Goal: Transaction & Acquisition: Purchase product/service

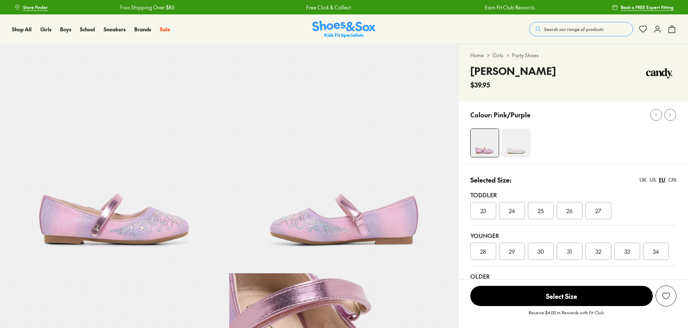
select select "*"
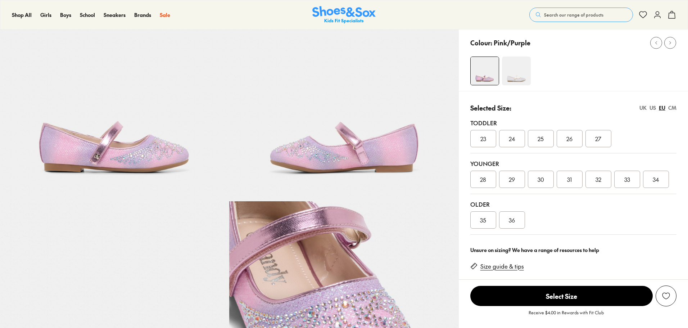
scroll to position [72, 0]
click at [515, 224] on div "36" at bounding box center [512, 219] width 26 height 17
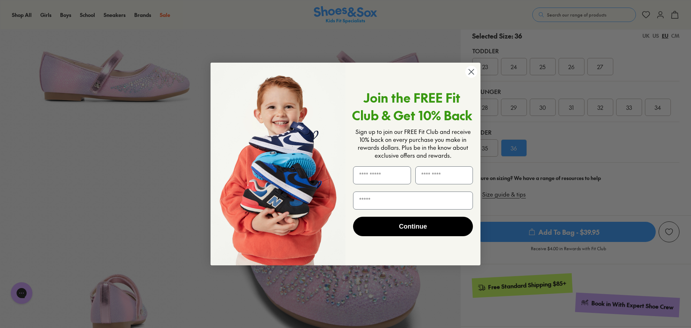
click at [472, 74] on circle "Close dialog" at bounding box center [471, 72] width 12 height 12
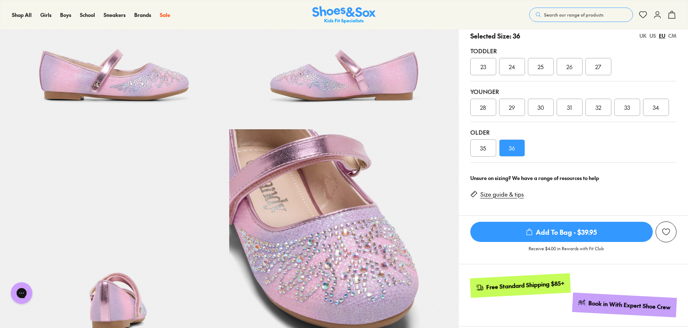
click at [514, 192] on link "Size guide & tips" at bounding box center [502, 194] width 44 height 8
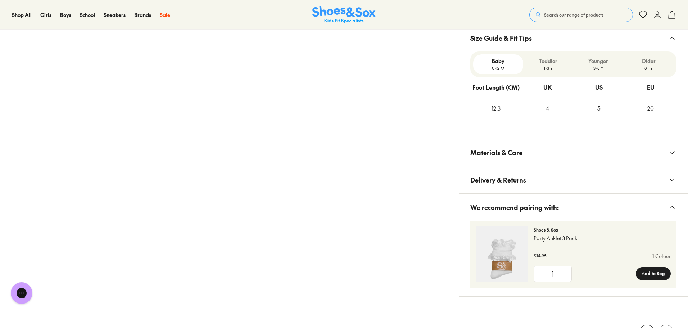
click at [649, 64] on p "Older" at bounding box center [648, 61] width 44 height 8
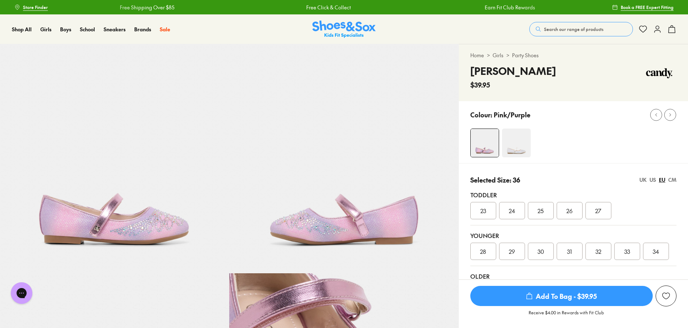
click at [564, 28] on span "Search our range of products" at bounding box center [573, 29] width 59 height 6
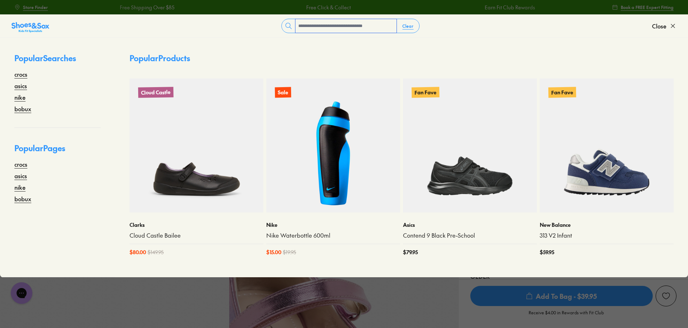
click at [335, 28] on input "text" at bounding box center [345, 26] width 101 height 14
type input "*****"
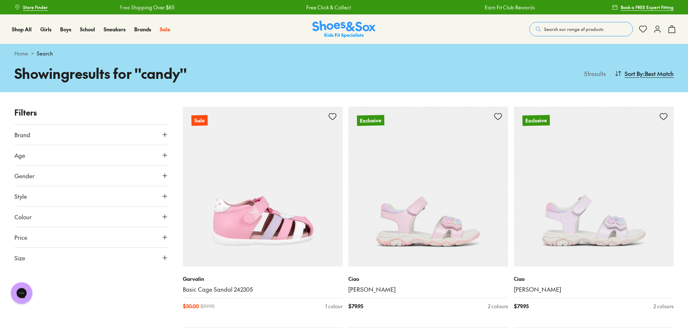
click at [100, 154] on button "Age" at bounding box center [91, 155] width 154 height 20
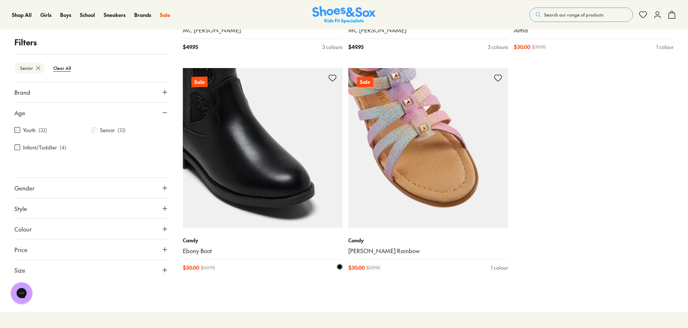
scroll to position [955, 0]
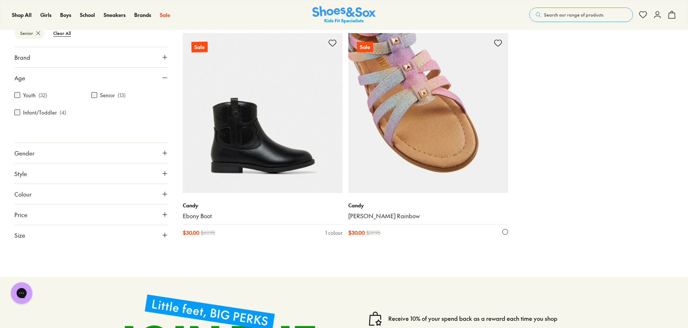
click at [406, 146] on img at bounding box center [428, 113] width 160 height 160
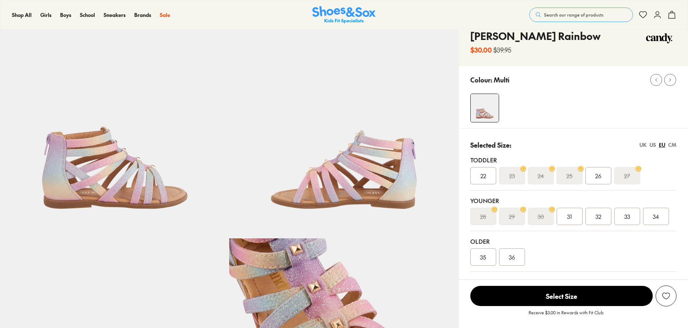
select select "*"
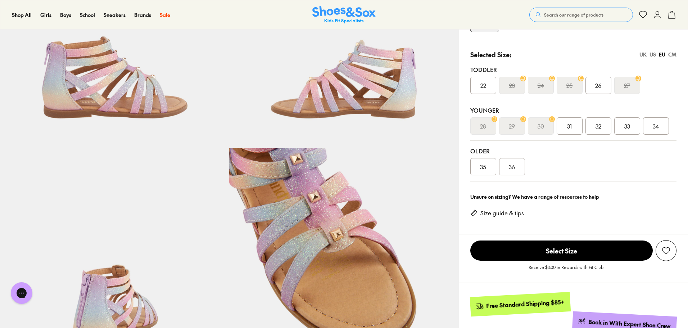
scroll to position [144, 0]
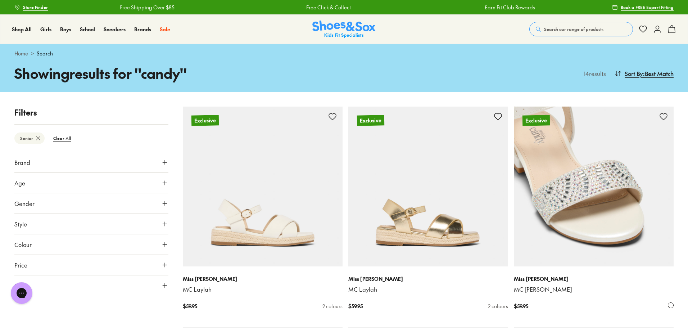
click at [592, 178] on img at bounding box center [594, 186] width 160 height 160
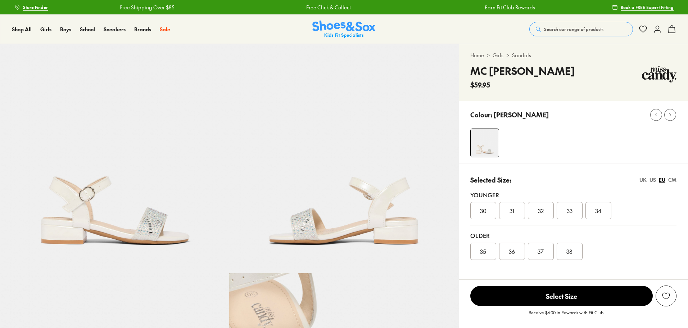
select select "*"
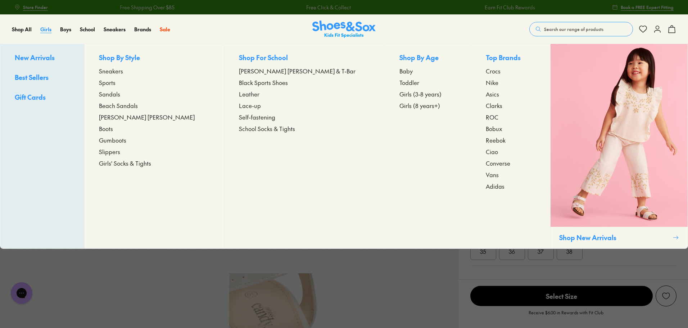
click at [47, 30] on span "Girls" at bounding box center [45, 29] width 11 height 7
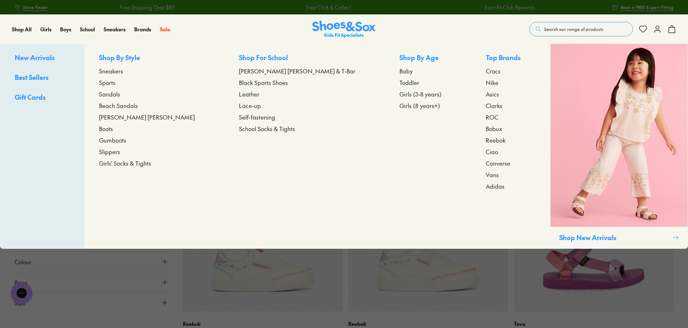
click at [399, 106] on span "Girls (8 years+)" at bounding box center [419, 105] width 41 height 9
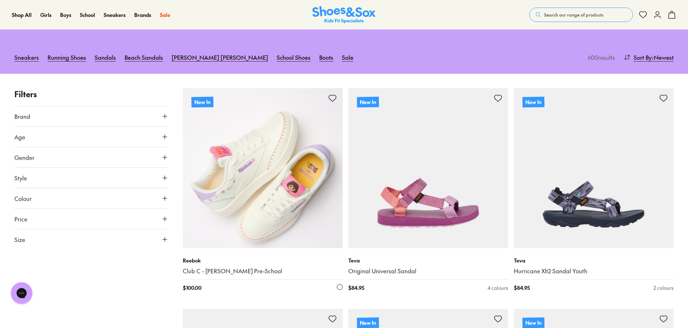
scroll to position [72, 0]
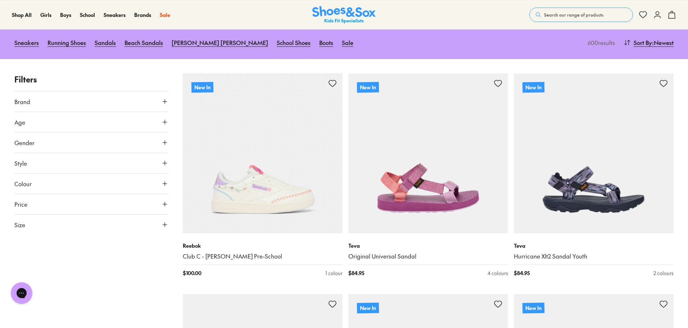
click at [163, 226] on icon at bounding box center [164, 224] width 7 height 7
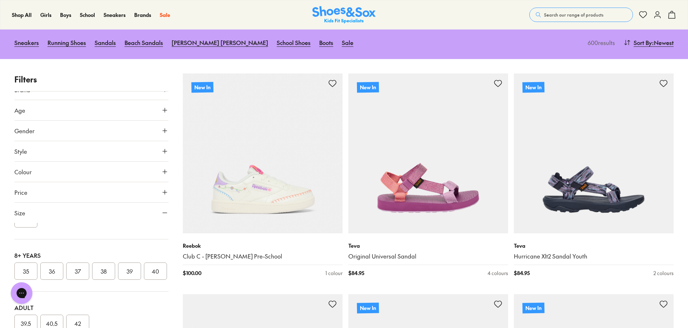
scroll to position [216, 0]
click at [77, 262] on button "37" at bounding box center [77, 270] width 23 height 17
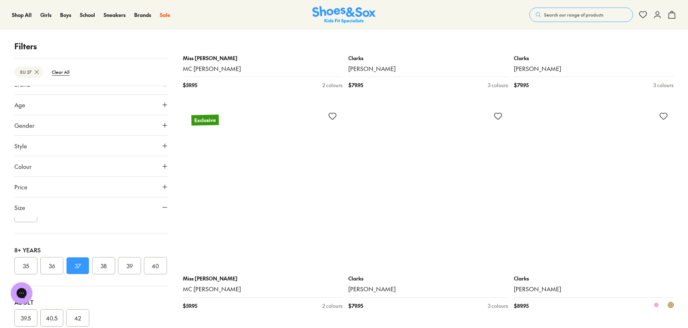
scroll to position [1583, 0]
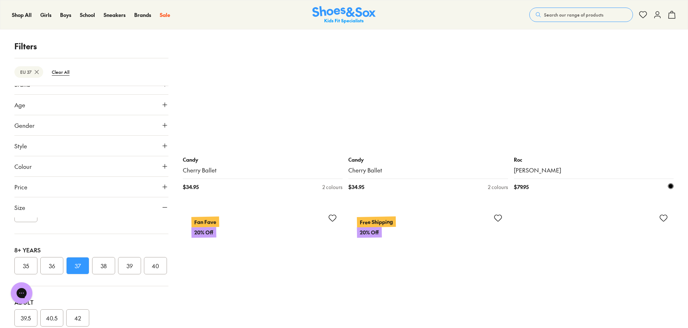
scroll to position [3921, 0]
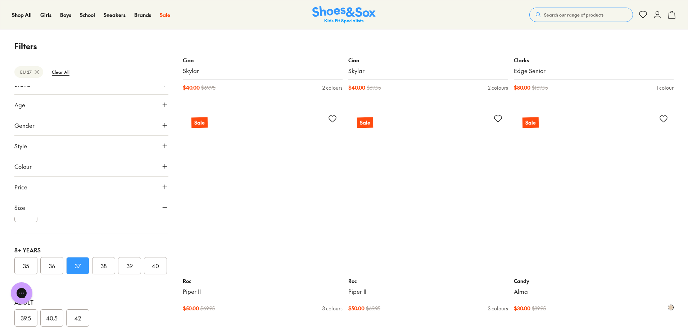
scroll to position [6547, 0]
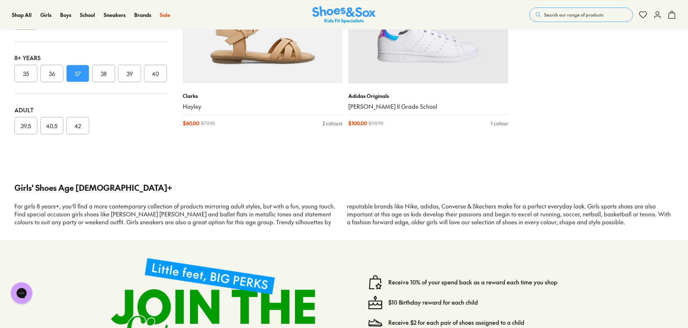
scroll to position [8165, 0]
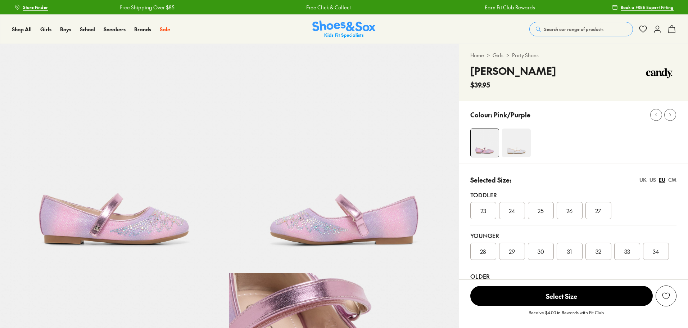
select select "*"
click at [38, 8] on span "Store Finder" at bounding box center [35, 7] width 25 height 6
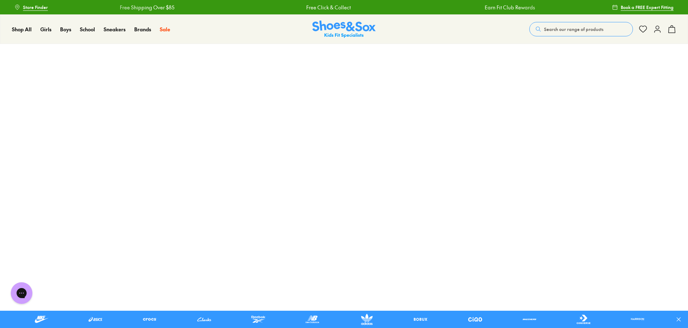
click at [40, 8] on span "Store Finder" at bounding box center [35, 7] width 25 height 6
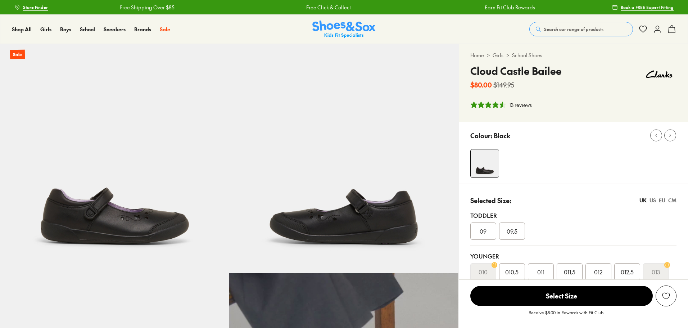
select select "*"
